Goal: Register for event/course

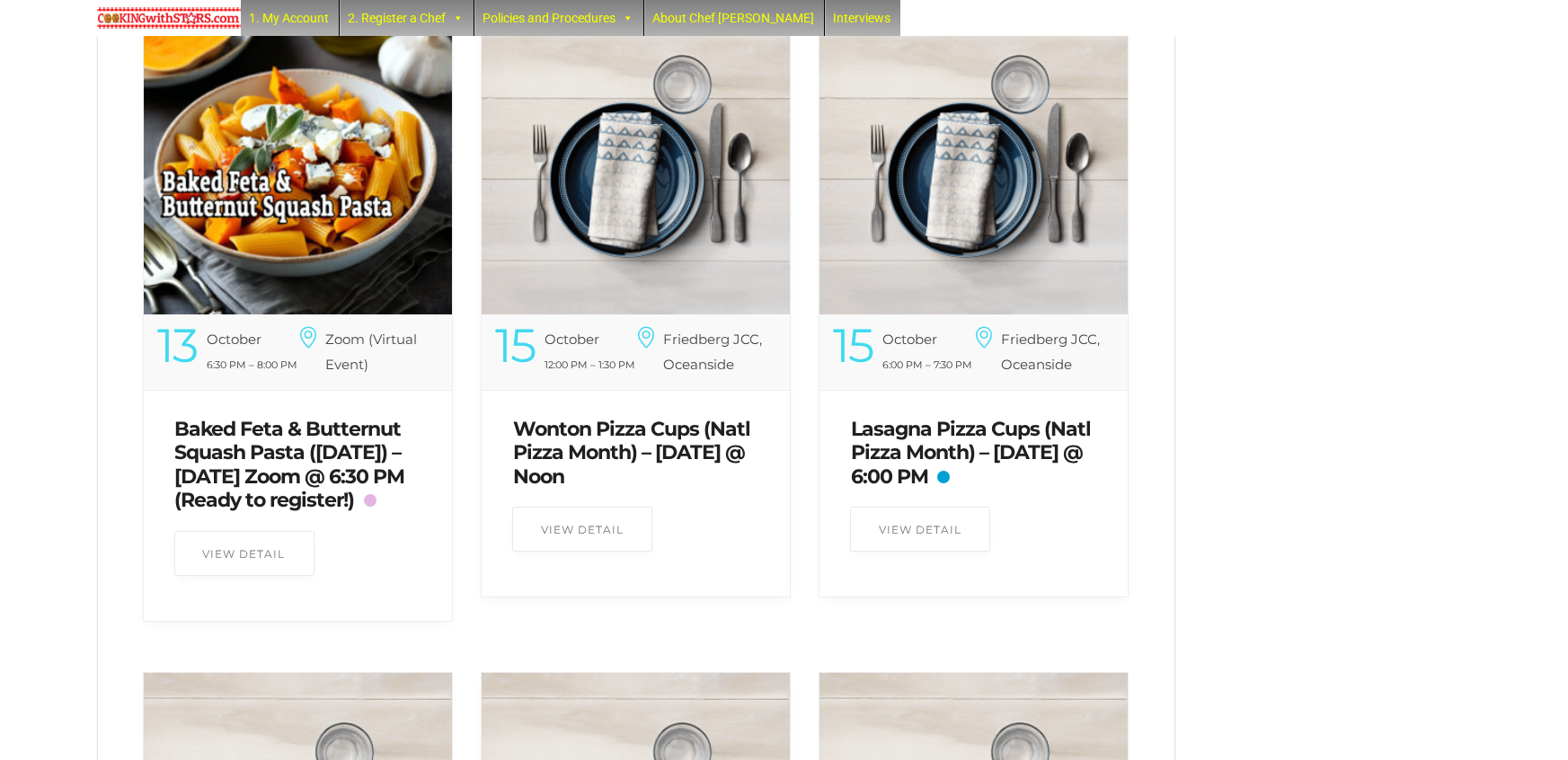
scroll to position [664, 0]
click at [303, 443] on link "Baked Feta & Butternut Squash Pasta ([DATE]) – [DATE] Zoom @ 6:30 PM (Ready to …" at bounding box center [290, 464] width 230 height 95
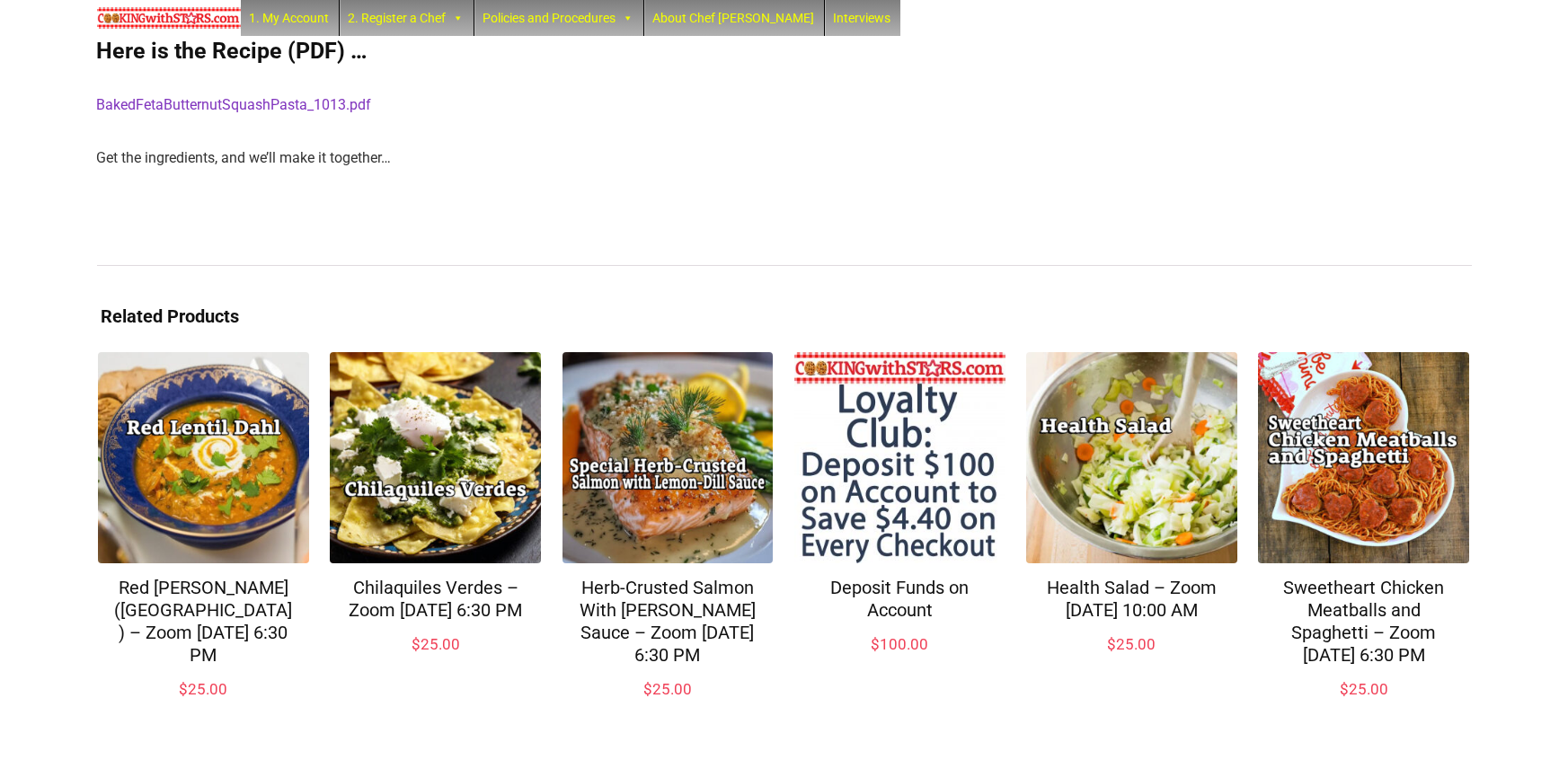
scroll to position [714, 0]
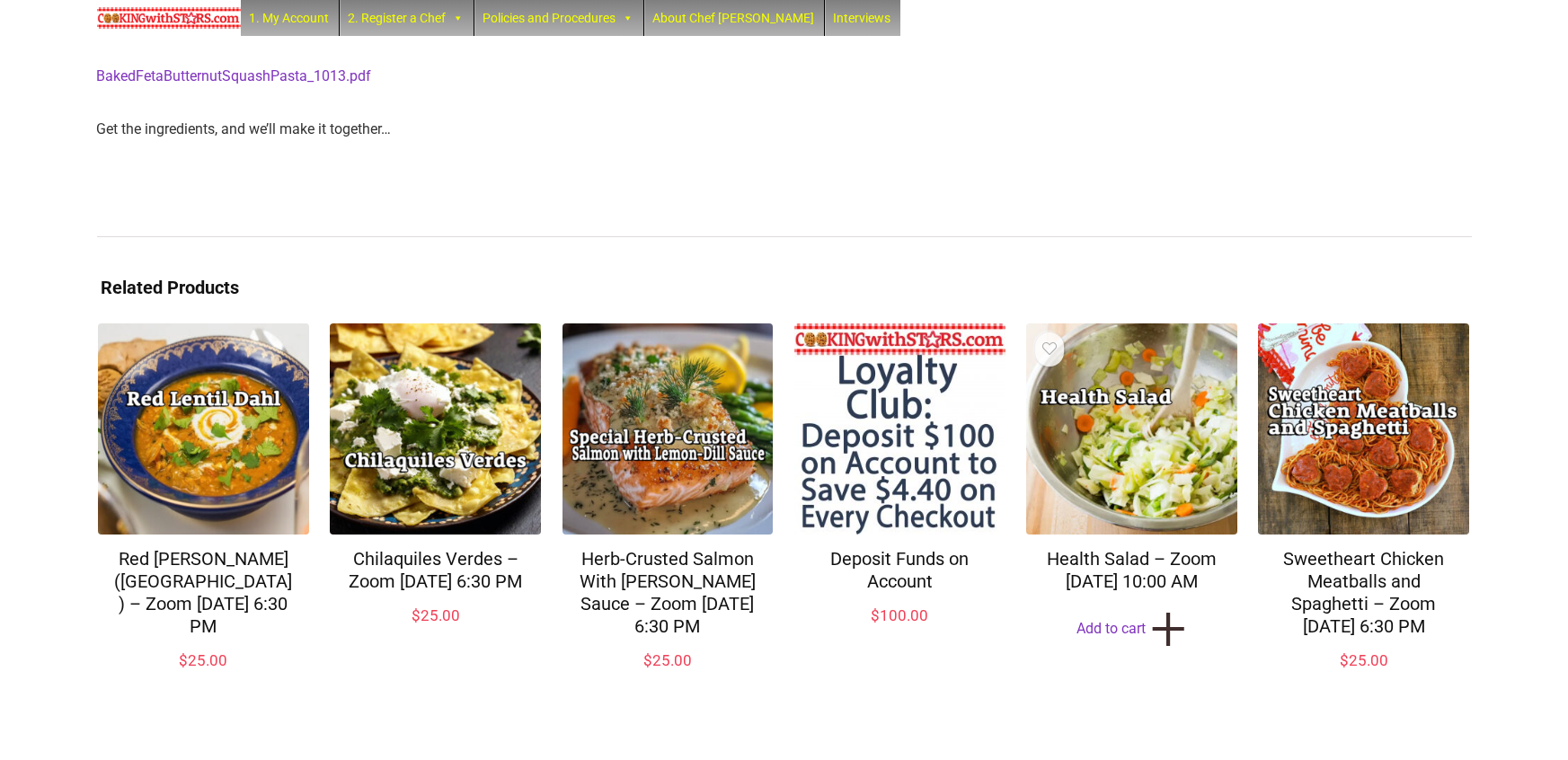
click at [1215, 598] on div "Health Salad – Zoom Sunday Jan 26, 2025 @ 10:00 AM $ 25.00" at bounding box center [1131, 590] width 211 height 112
